Goal: Transaction & Acquisition: Book appointment/travel/reservation

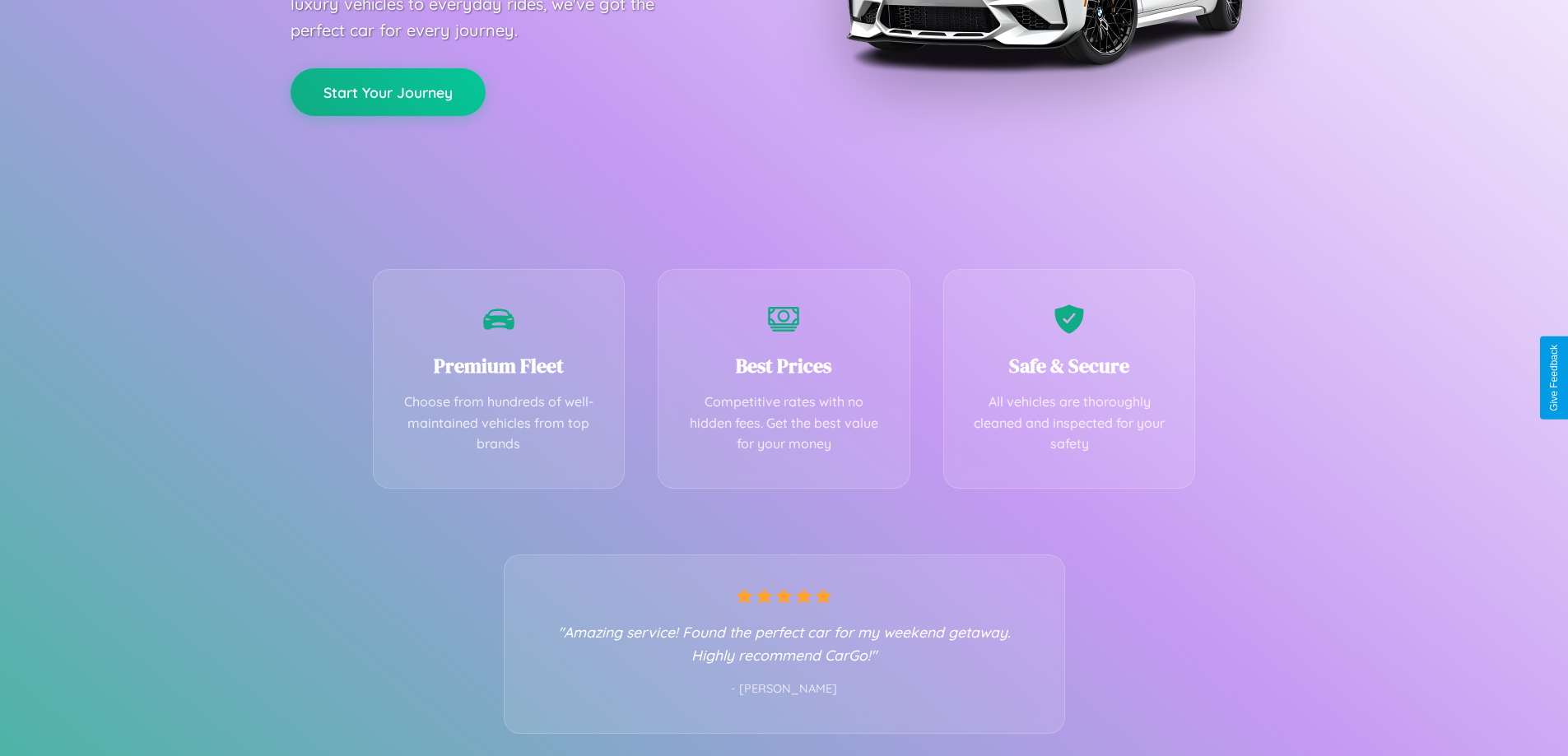
scroll to position [324, 0]
click at [784, 378] on div "Best Prices Competitive rates with no hidden fees. Get the best value for your …" at bounding box center [784, 373] width 252 height 219
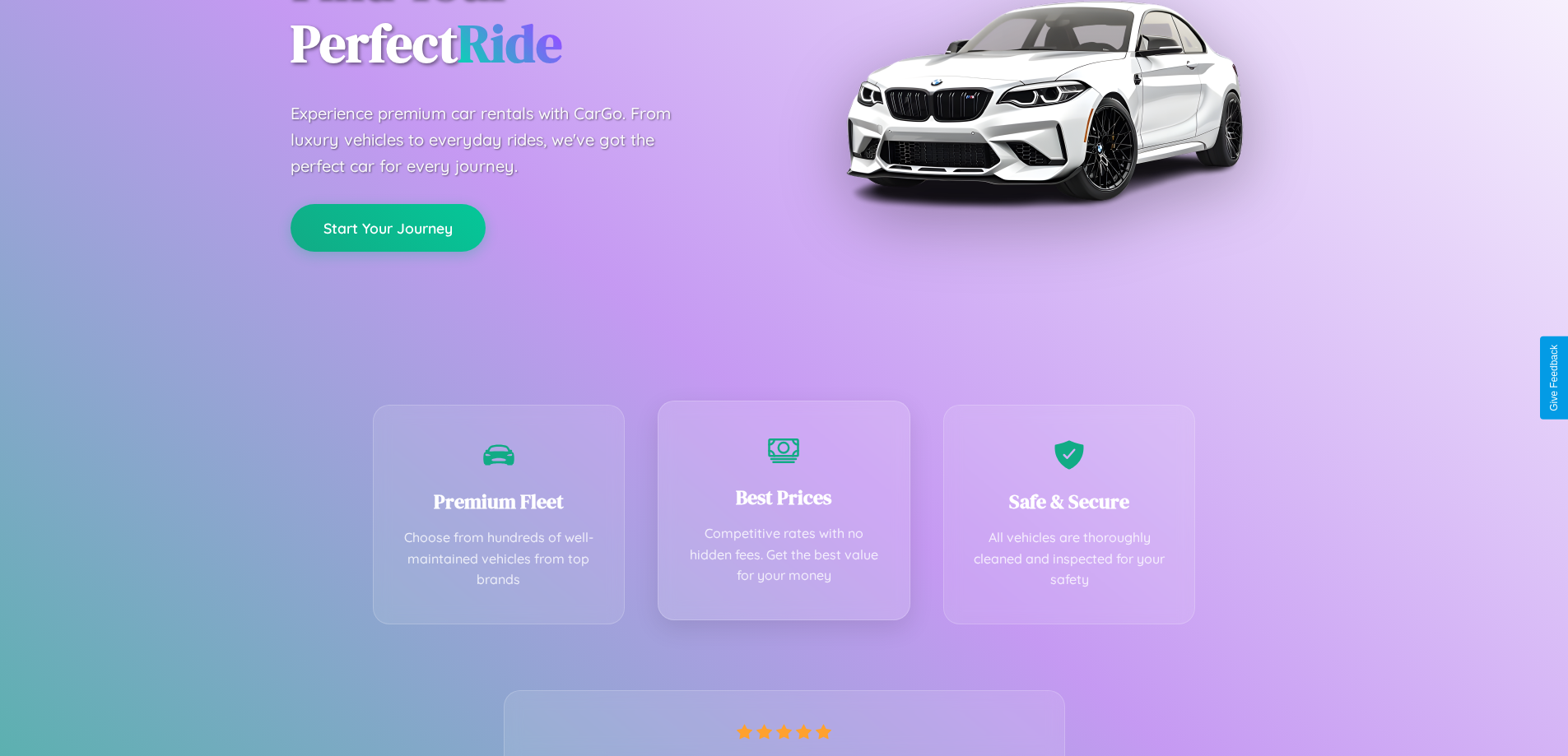
scroll to position [0, 0]
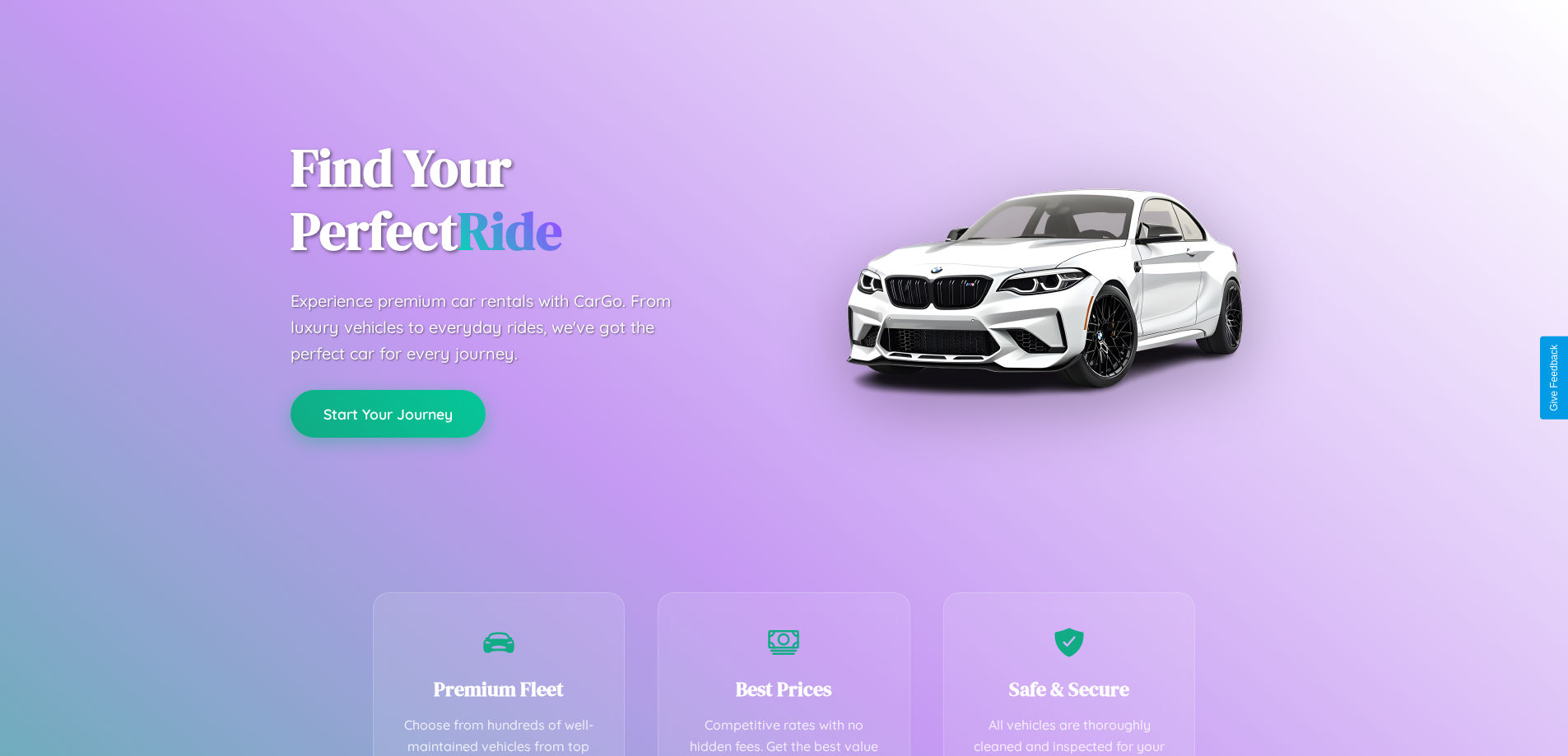
click at [387, 414] on button "Start Your Journey" at bounding box center [388, 414] width 195 height 48
click at [387, 413] on button "Start Your Journey" at bounding box center [388, 414] width 195 height 48
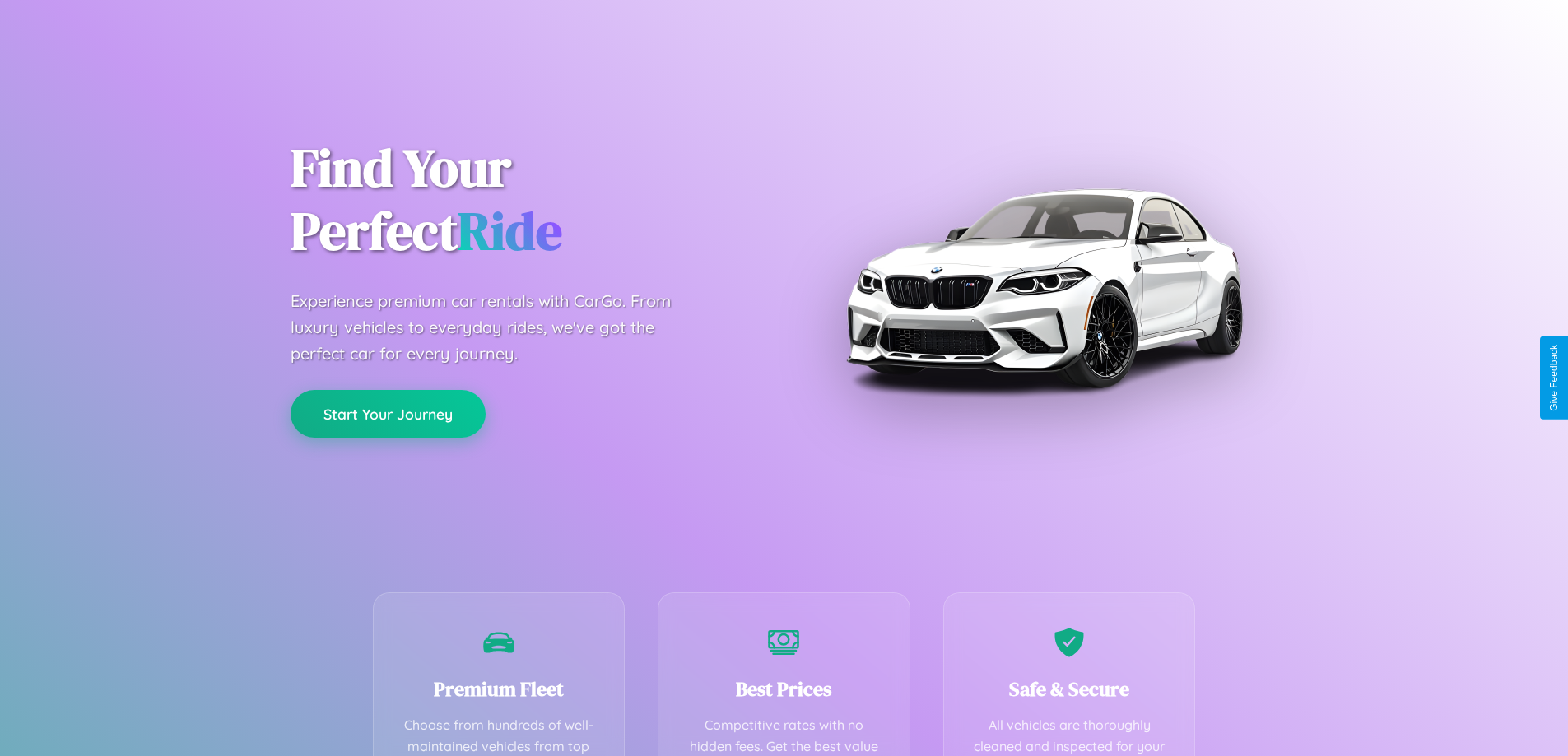
click at [387, 413] on button "Start Your Journey" at bounding box center [388, 414] width 195 height 48
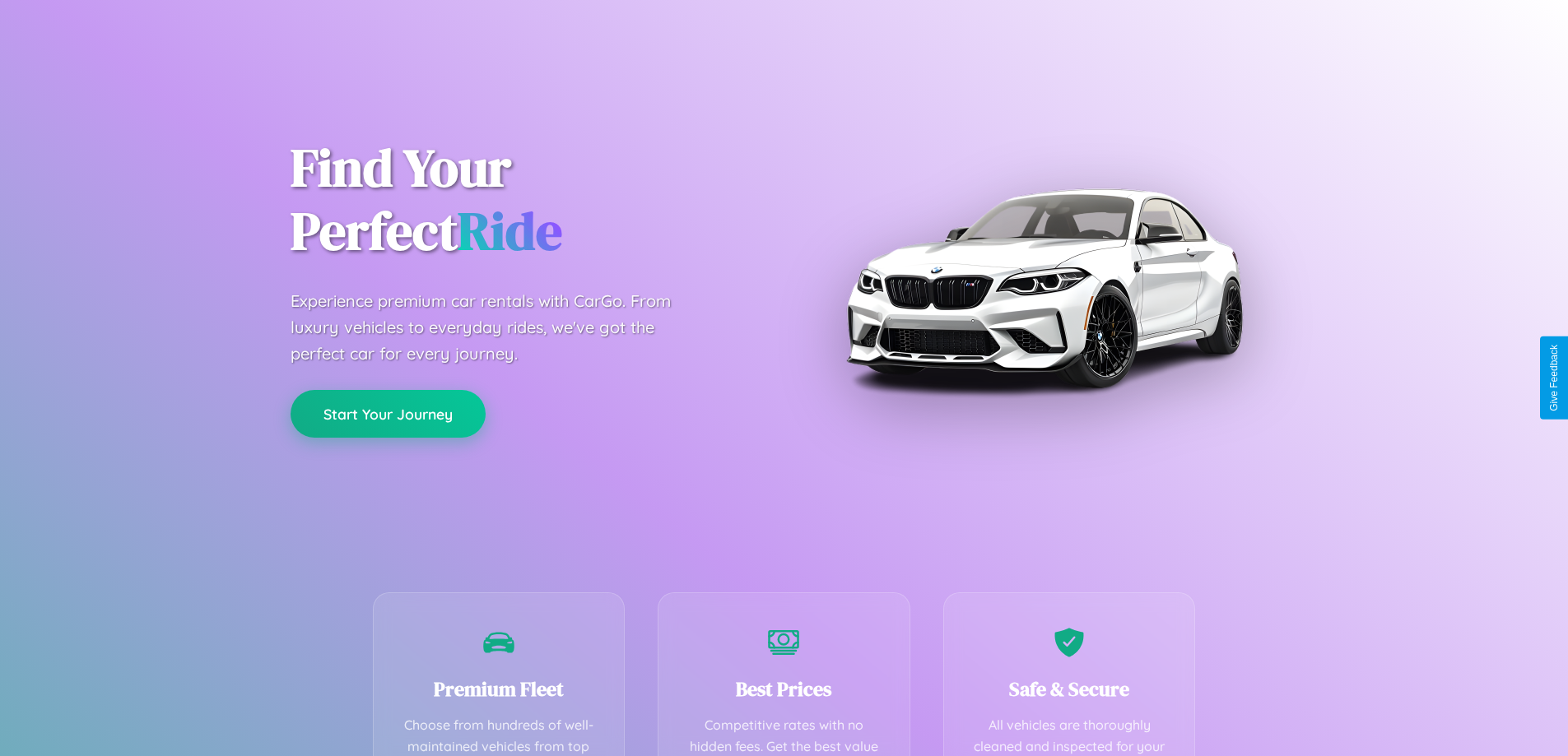
click at [387, 413] on button "Start Your Journey" at bounding box center [388, 414] width 195 height 48
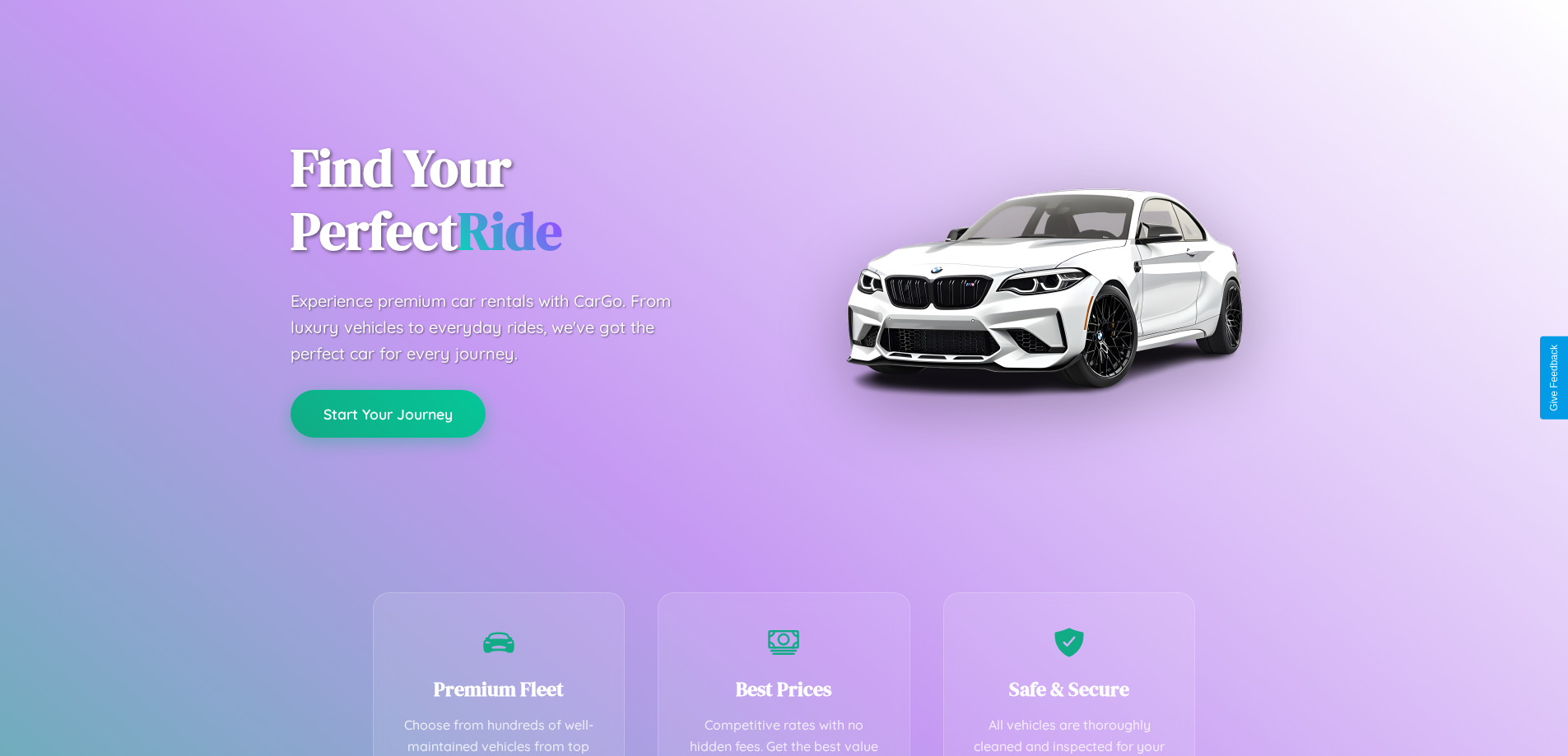
click at [387, 413] on button "Start Your Journey" at bounding box center [388, 414] width 195 height 48
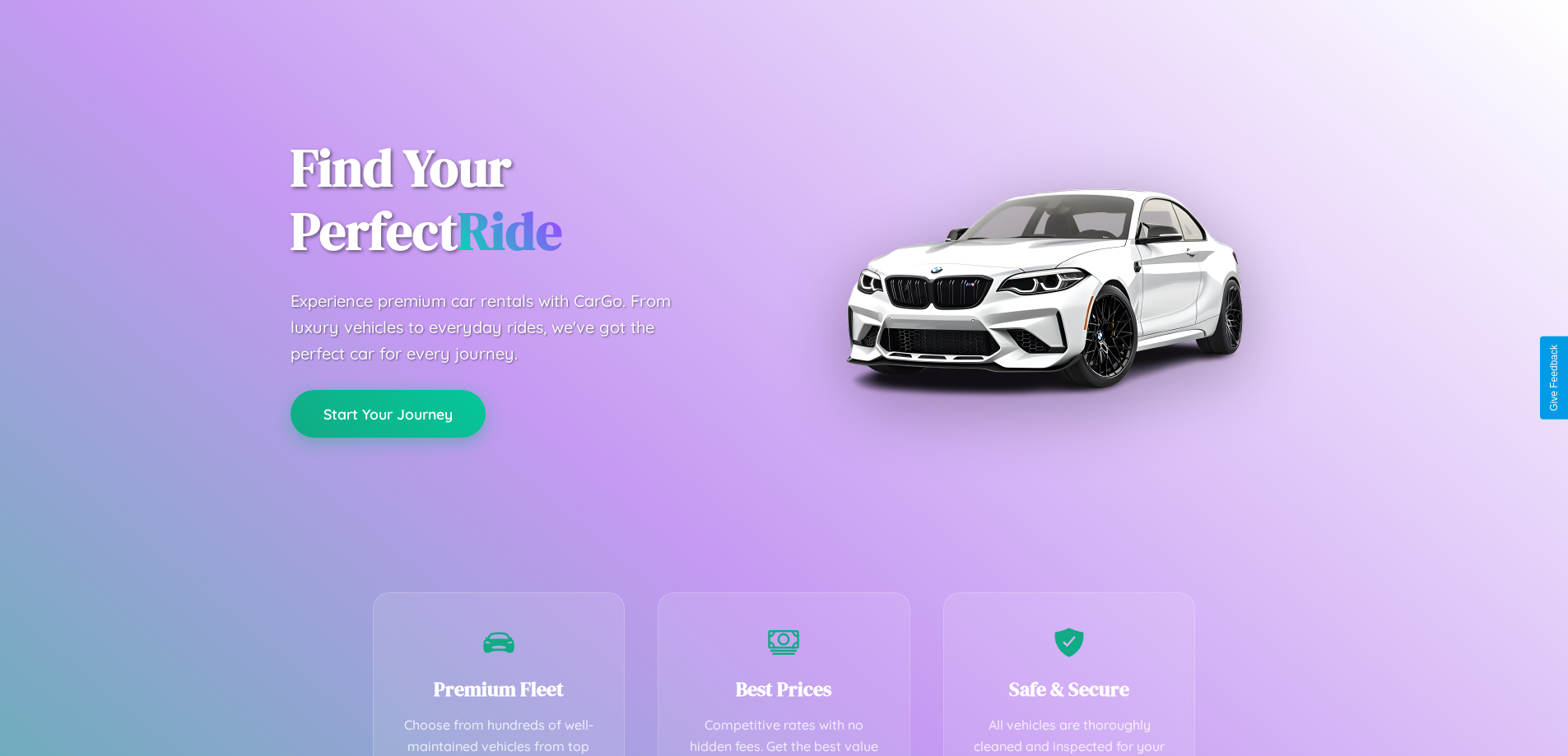
click at [387, 413] on button "Start Your Journey" at bounding box center [388, 414] width 195 height 48
